Goal: Register for event/course

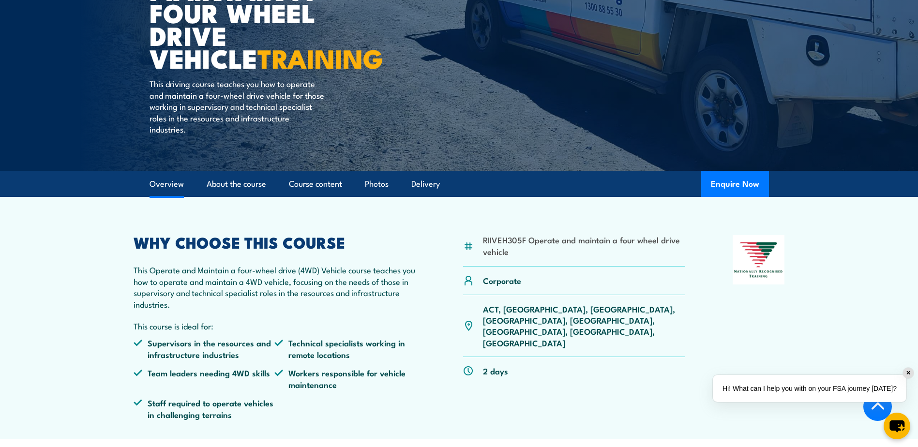
scroll to position [104, 0]
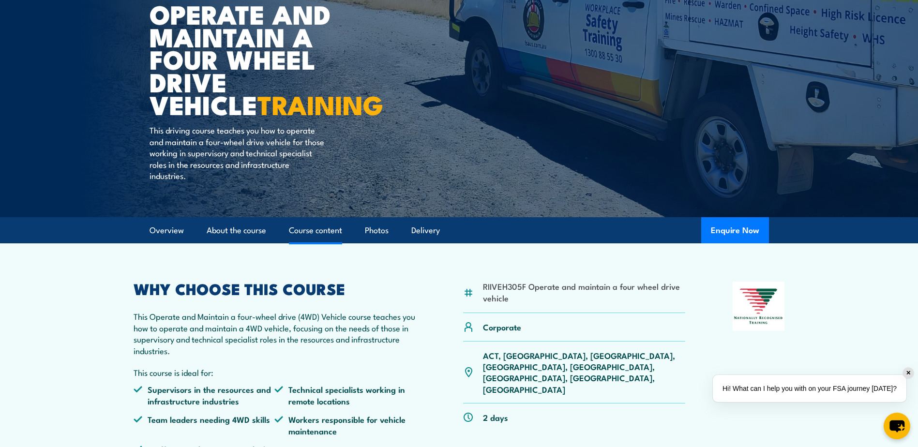
click at [320, 235] on link "Course content" at bounding box center [315, 231] width 53 height 26
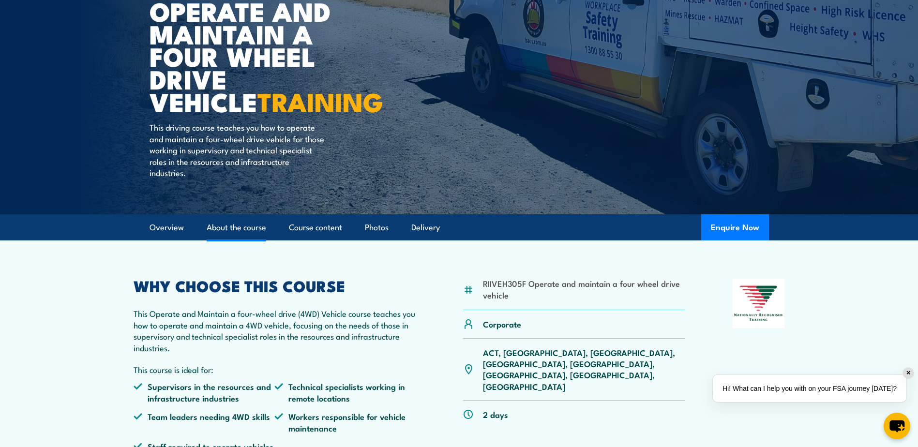
click at [238, 221] on link "About the course" at bounding box center [237, 228] width 60 height 26
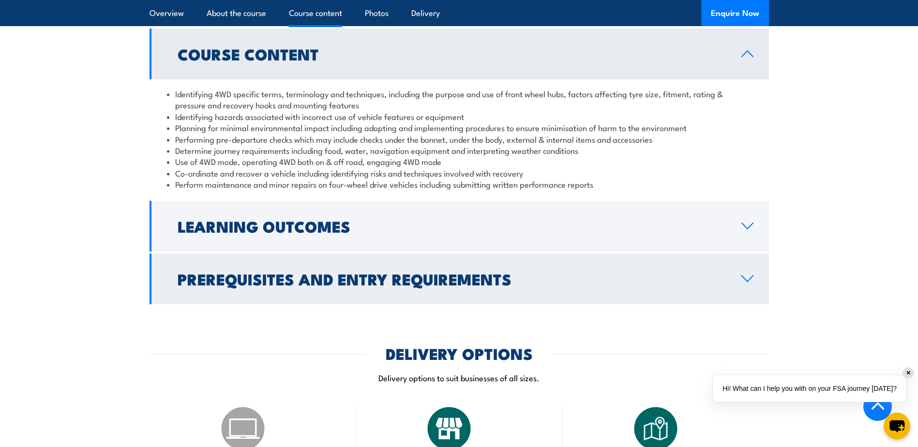
scroll to position [861, 0]
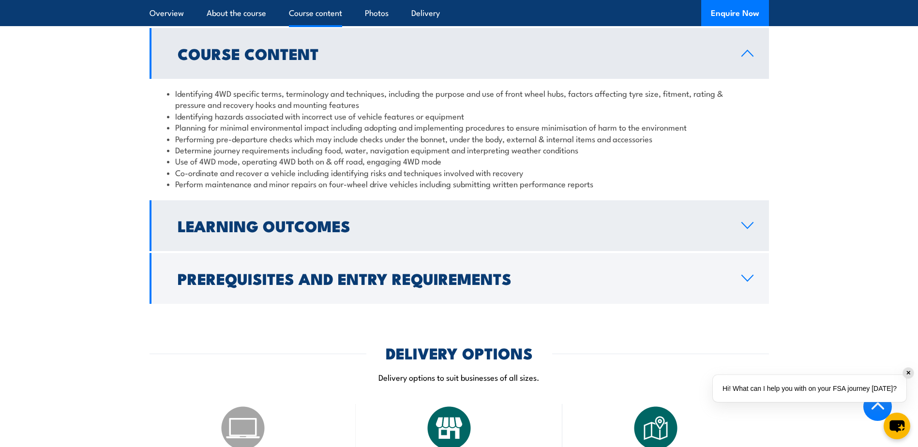
click at [734, 222] on link "Learning Outcomes" at bounding box center [459, 225] width 619 height 51
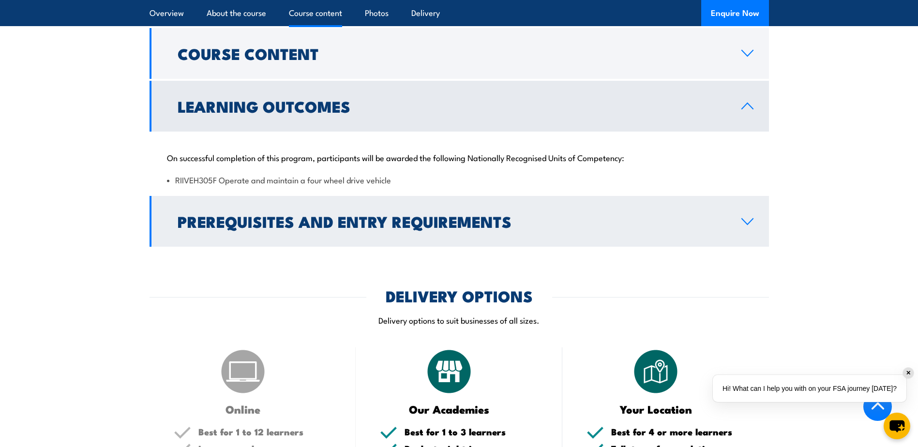
click at [754, 220] on link "Prerequisites and Entry Requirements" at bounding box center [459, 221] width 619 height 51
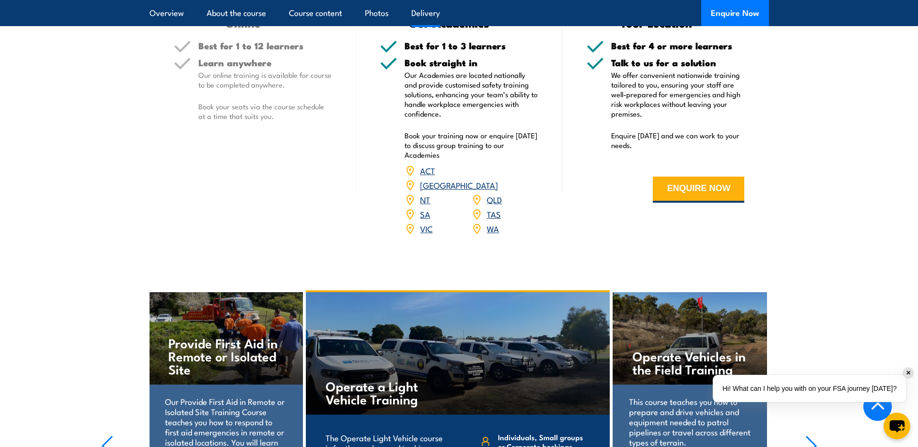
scroll to position [1345, 0]
click at [706, 189] on button "ENQUIRE NOW" at bounding box center [698, 189] width 91 height 26
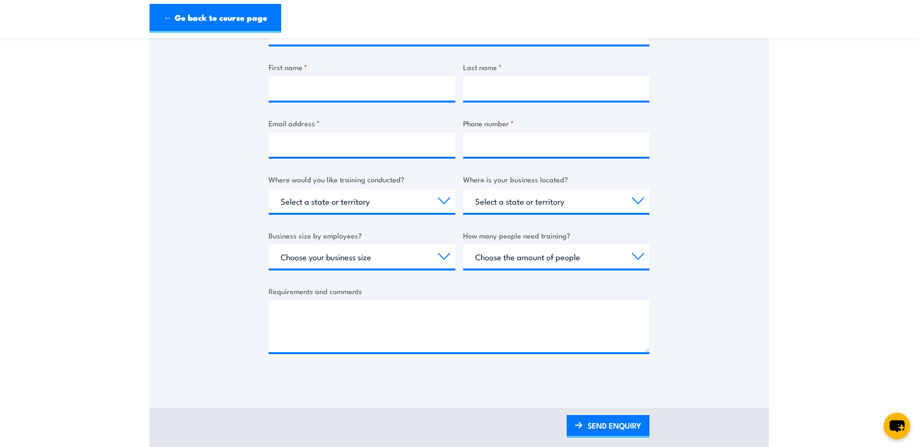
scroll to position [386, 0]
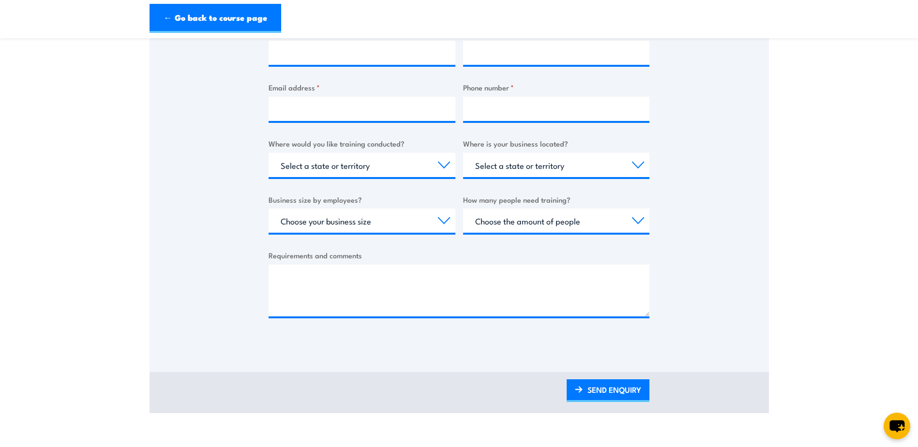
drag, startPoint x: 664, startPoint y: 251, endPoint x: 667, endPoint y: 148, distance: 103.1
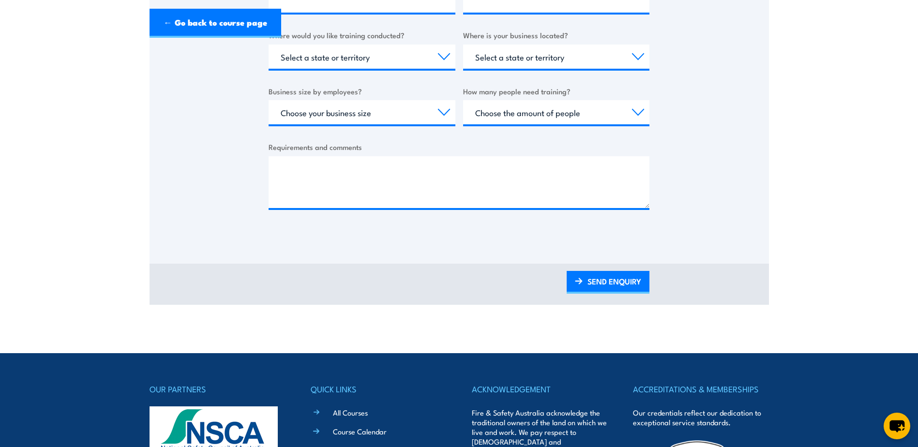
scroll to position [0, 0]
